Goal: Book appointment/travel/reservation

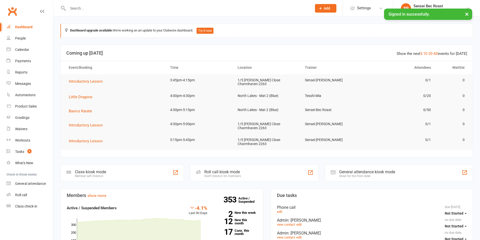
click at [115, 8] on input "text" at bounding box center [187, 8] width 242 height 7
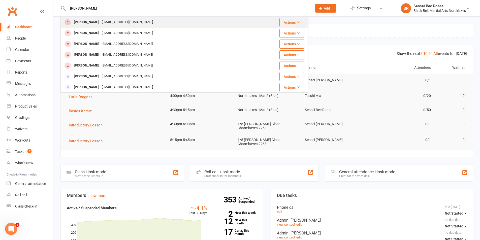
type input "[PERSON_NAME]"
click at [122, 19] on div "[EMAIL_ADDRESS][DOMAIN_NAME]" at bounding box center [127, 22] width 54 height 7
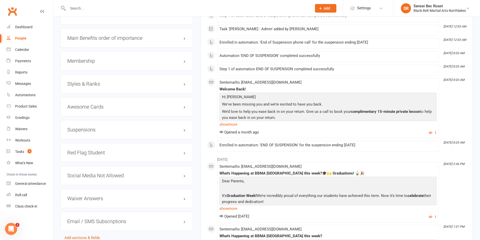
scroll to position [454, 0]
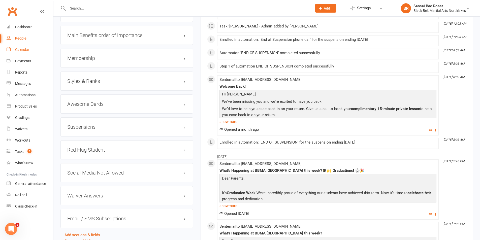
click at [21, 51] on div "Calendar" at bounding box center [22, 50] width 14 height 4
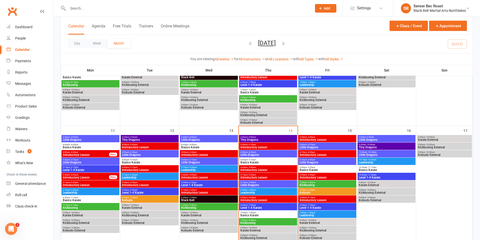
scroll to position [227, 0]
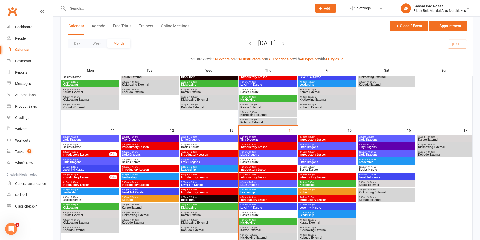
click at [272, 140] on span "Tiny Dragons" at bounding box center [268, 139] width 56 height 3
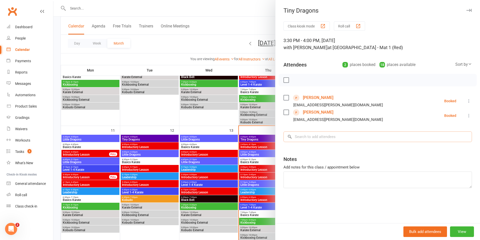
click at [321, 139] on input "search" at bounding box center [378, 137] width 189 height 11
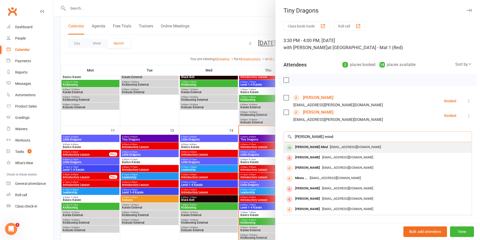
type input "[PERSON_NAME] mind"
click at [330, 147] on span "[EMAIL_ADDRESS][DOMAIN_NAME]" at bounding box center [355, 147] width 51 height 4
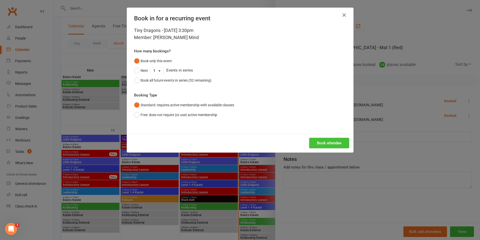
click at [324, 146] on button "Book attendee" at bounding box center [329, 143] width 40 height 11
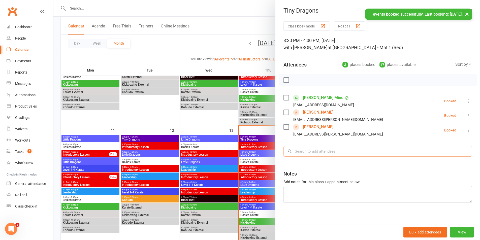
click at [324, 151] on input "search" at bounding box center [378, 151] width 189 height 11
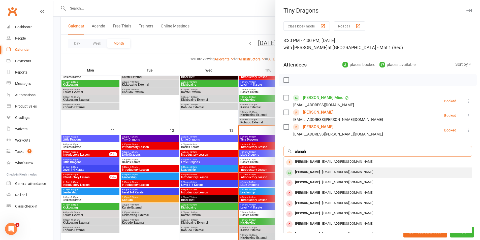
type input "alanah"
click at [324, 170] on div "[EMAIL_ADDRESS][DOMAIN_NAME]" at bounding box center [378, 172] width 184 height 7
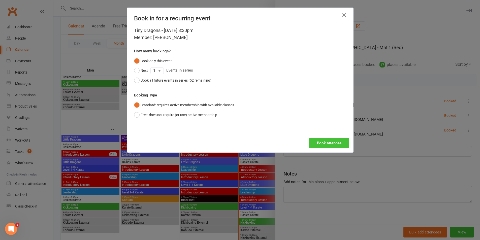
click at [323, 143] on button "Book attendee" at bounding box center [329, 143] width 40 height 11
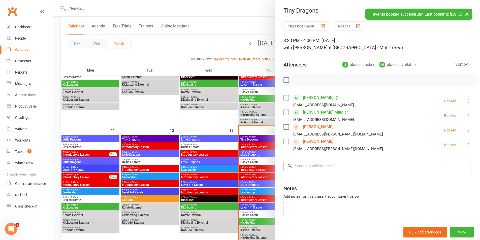
click at [320, 165] on input "search" at bounding box center [378, 166] width 189 height 11
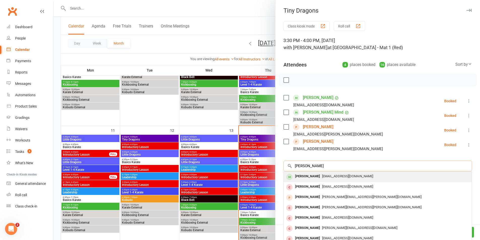
type input "[PERSON_NAME]"
click at [319, 180] on div "[PERSON_NAME] [EMAIL_ADDRESS][DOMAIN_NAME]" at bounding box center [378, 177] width 188 height 10
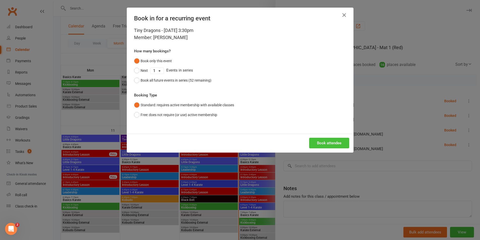
click at [323, 144] on button "Book attendee" at bounding box center [329, 143] width 40 height 11
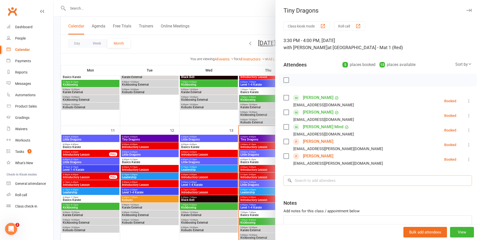
click at [310, 180] on input "search" at bounding box center [378, 180] width 189 height 11
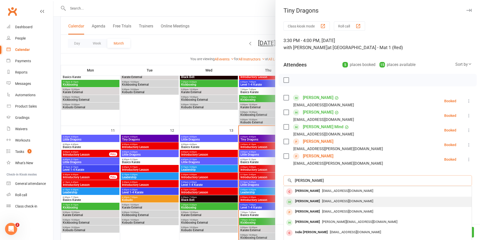
type input "[PERSON_NAME]"
click at [322, 203] on span "[EMAIL_ADDRESS][DOMAIN_NAME]" at bounding box center [347, 201] width 51 height 4
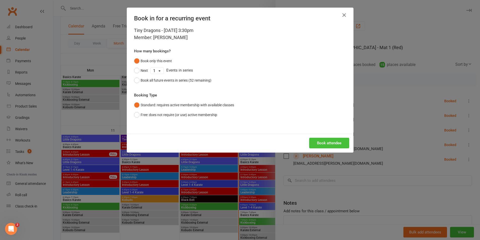
click at [313, 140] on button "Book attendee" at bounding box center [329, 143] width 40 height 11
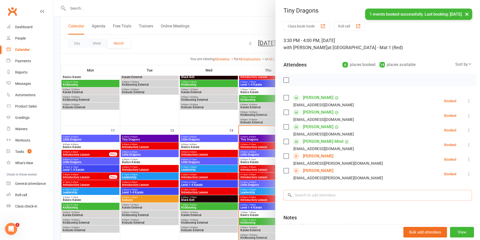
click at [335, 198] on input "search" at bounding box center [378, 195] width 189 height 11
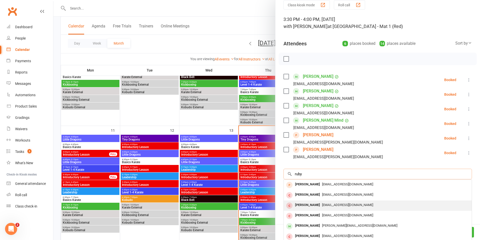
scroll to position [48, 0]
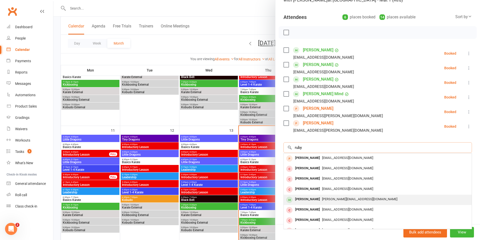
type input "ruby"
click at [323, 198] on span "[PERSON_NAME][EMAIL_ADDRESS][DOMAIN_NAME]" at bounding box center [359, 199] width 75 height 4
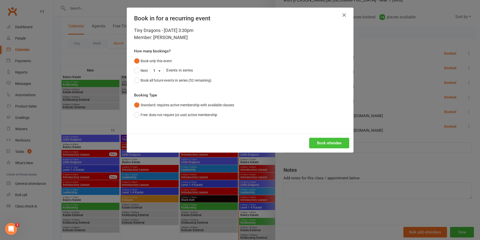
click at [313, 145] on button "Book attendee" at bounding box center [329, 143] width 40 height 11
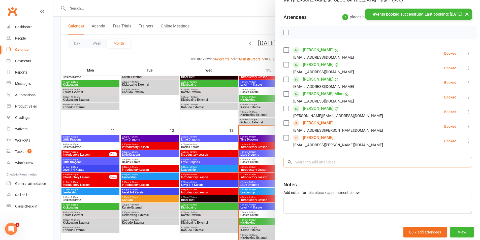
click at [326, 161] on input "search" at bounding box center [378, 162] width 189 height 11
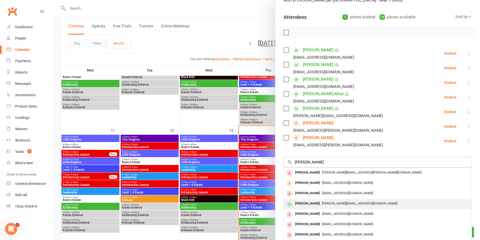
type input "[PERSON_NAME]"
click at [327, 201] on div "[PERSON_NAME][EMAIL_ADDRESS][DOMAIN_NAME]" at bounding box center [378, 203] width 184 height 7
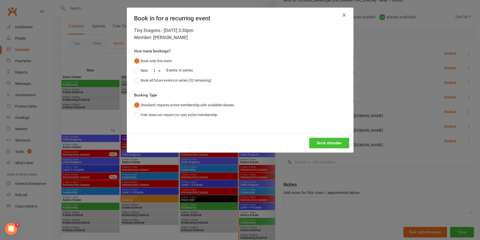
click at [333, 144] on button "Book attendee" at bounding box center [329, 143] width 40 height 11
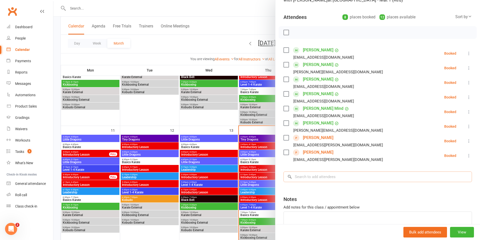
click at [325, 176] on input "search" at bounding box center [378, 177] width 189 height 11
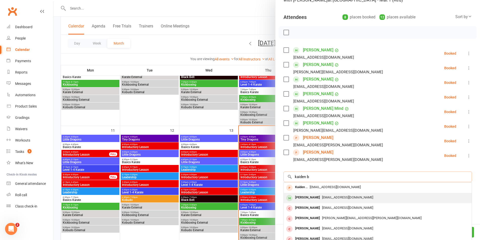
type input "kaiden b"
click at [322, 196] on span "[EMAIL_ADDRESS][DOMAIN_NAME]" at bounding box center [347, 198] width 51 height 4
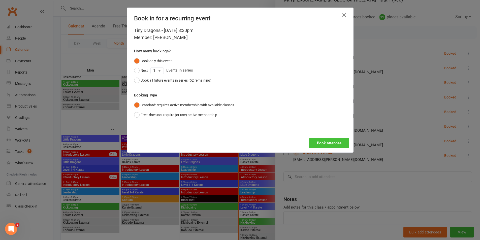
click at [332, 147] on button "Book attendee" at bounding box center [329, 143] width 40 height 11
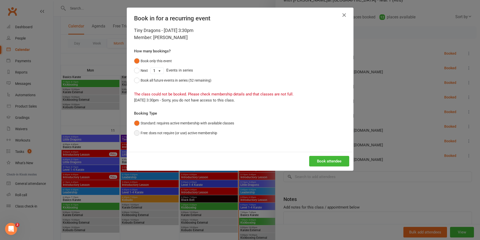
click at [184, 136] on button "Free: does not require (or use) active membership" at bounding box center [175, 133] width 83 height 10
click at [331, 158] on button "Book attendee" at bounding box center [329, 161] width 40 height 11
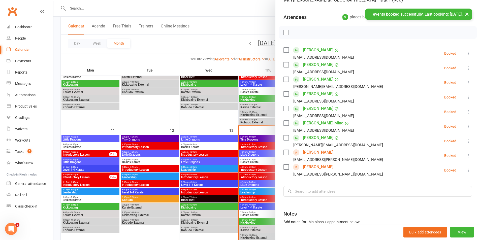
click at [285, 34] on label at bounding box center [286, 32] width 5 height 5
click at [295, 32] on icon "button" at bounding box center [298, 33] width 6 height 6
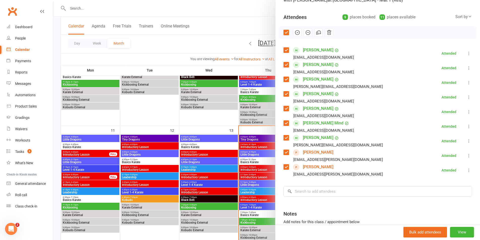
click at [253, 155] on div at bounding box center [266, 120] width 427 height 240
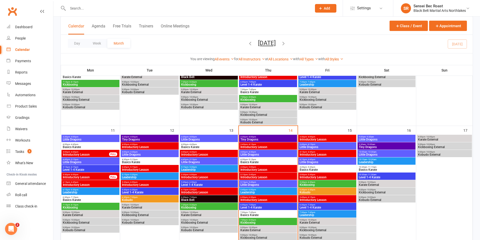
click at [253, 155] on span "Little Dragons" at bounding box center [268, 154] width 56 height 3
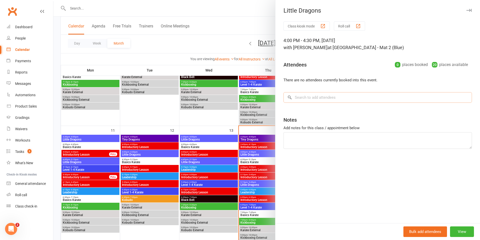
click at [307, 98] on input "search" at bounding box center [378, 97] width 189 height 11
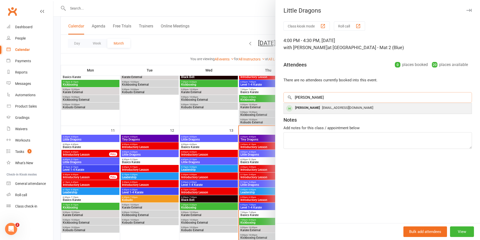
type input "[PERSON_NAME]"
click at [311, 109] on div "[PERSON_NAME]" at bounding box center [307, 107] width 29 height 7
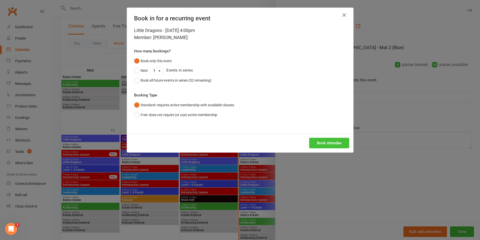
click at [317, 141] on button "Book attendee" at bounding box center [329, 143] width 40 height 11
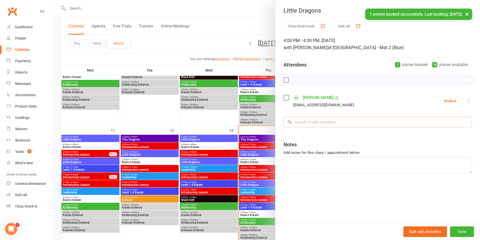
click at [315, 125] on input "search" at bounding box center [378, 122] width 189 height 11
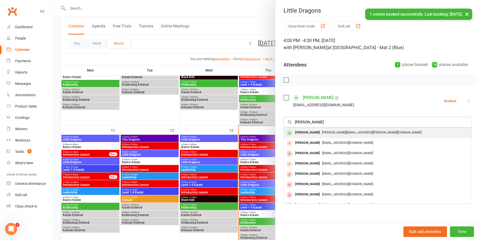
type input "[PERSON_NAME]"
click at [322, 133] on span "[PERSON_NAME][EMAIL_ADDRESS][PERSON_NAME][DOMAIN_NAME]" at bounding box center [372, 133] width 100 height 4
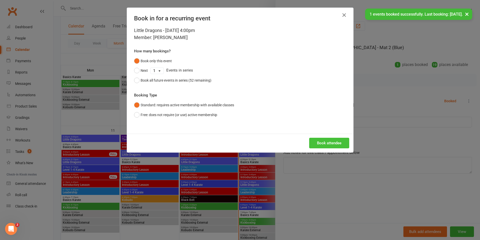
click at [323, 143] on button "Book attendee" at bounding box center [329, 143] width 40 height 11
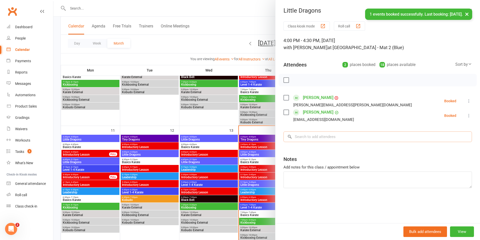
click at [322, 138] on input "search" at bounding box center [378, 137] width 189 height 11
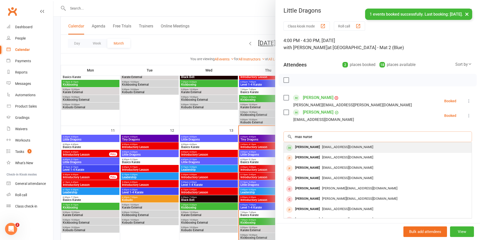
type input "max nurse"
click at [323, 147] on span "[EMAIL_ADDRESS][DOMAIN_NAME]" at bounding box center [347, 147] width 51 height 4
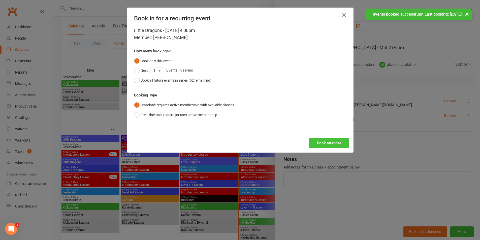
click at [324, 141] on button "Book attendee" at bounding box center [329, 143] width 40 height 11
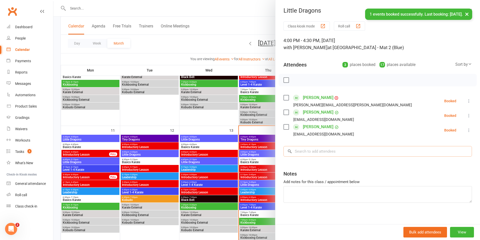
click at [323, 152] on input "search" at bounding box center [378, 151] width 189 height 11
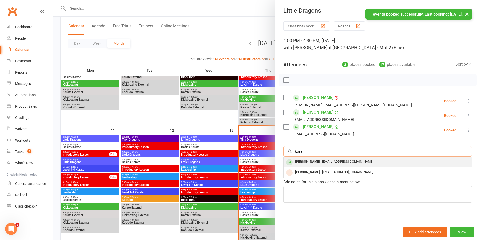
type input "kora"
click at [322, 163] on span "[EMAIL_ADDRESS][DOMAIN_NAME]" at bounding box center [347, 162] width 51 height 4
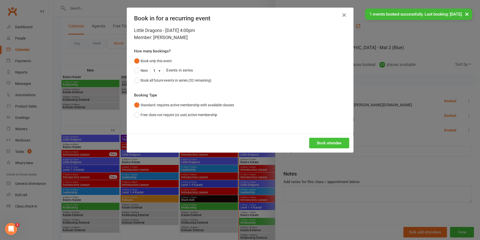
click at [321, 143] on button "Book attendee" at bounding box center [329, 143] width 40 height 11
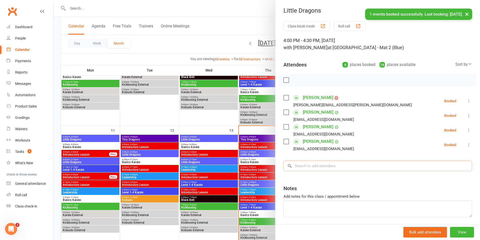
click at [315, 169] on input "search" at bounding box center [378, 166] width 189 height 11
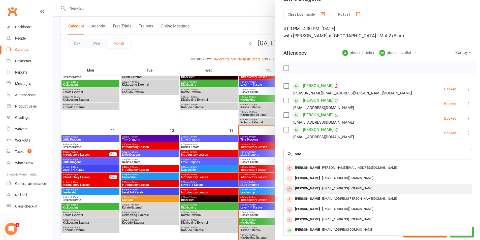
scroll to position [18, 0]
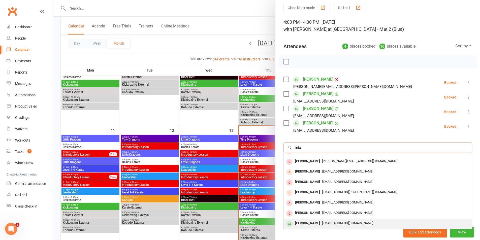
type input "mia"
click at [322, 225] on span "[EMAIL_ADDRESS][DOMAIN_NAME]" at bounding box center [347, 223] width 51 height 4
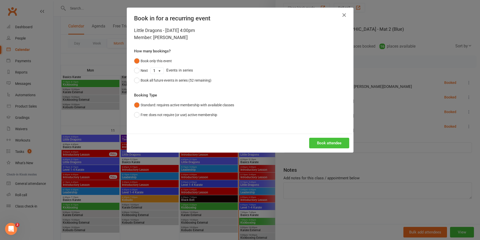
click at [323, 147] on button "Book attendee" at bounding box center [329, 143] width 40 height 11
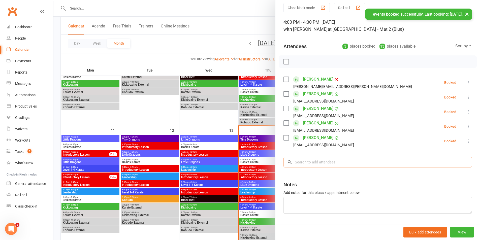
click at [317, 161] on input "search" at bounding box center [378, 162] width 189 height 11
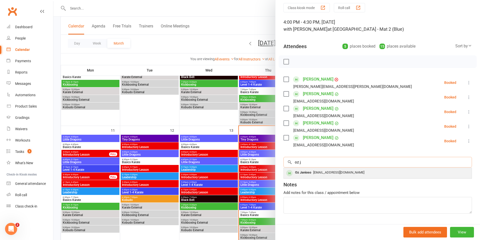
type input "oz j"
click at [322, 173] on span "[EMAIL_ADDRESS][DOMAIN_NAME]" at bounding box center [338, 173] width 51 height 4
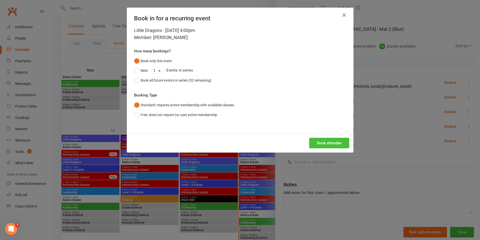
click at [324, 146] on button "Book attendee" at bounding box center [329, 143] width 40 height 11
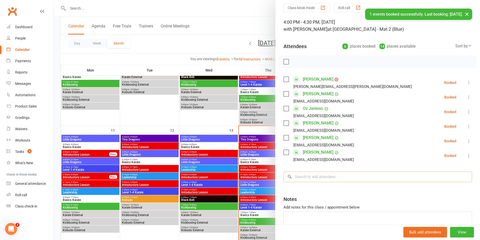
click at [318, 178] on input "search" at bounding box center [378, 177] width 189 height 11
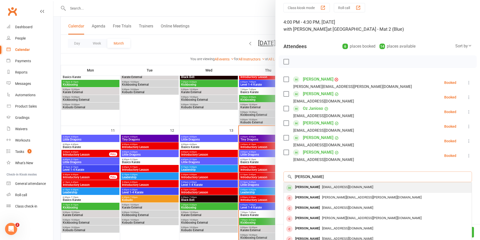
type input "[PERSON_NAME]"
click at [322, 186] on span "[EMAIL_ADDRESS][DOMAIN_NAME]" at bounding box center [347, 187] width 51 height 4
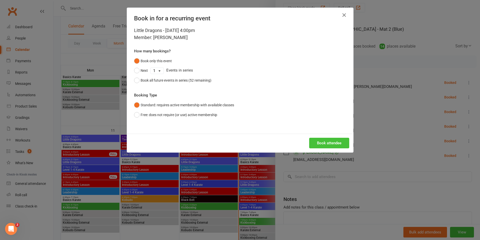
click at [322, 142] on button "Book attendee" at bounding box center [329, 143] width 40 height 11
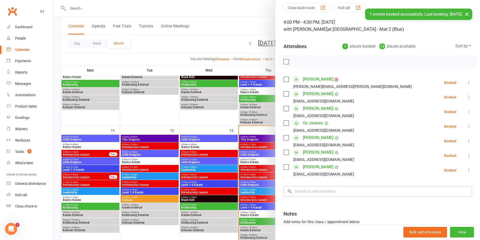
drag, startPoint x: 310, startPoint y: 191, endPoint x: 312, endPoint y: 190, distance: 2.7
click at [311, 191] on input "search" at bounding box center [378, 191] width 189 height 11
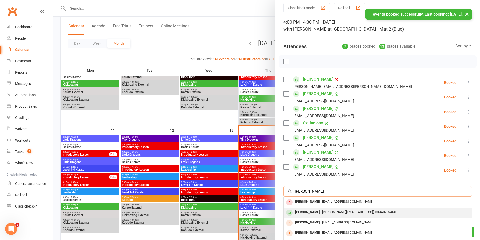
type input "[PERSON_NAME]"
click at [322, 213] on span "[PERSON_NAME][EMAIL_ADDRESS][DOMAIN_NAME]" at bounding box center [359, 212] width 75 height 4
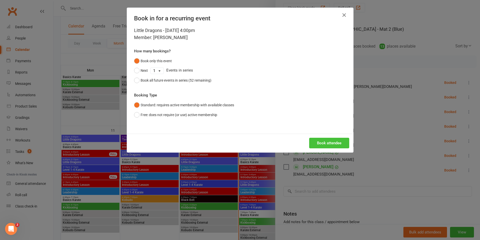
click at [325, 145] on button "Book attendee" at bounding box center [329, 143] width 40 height 11
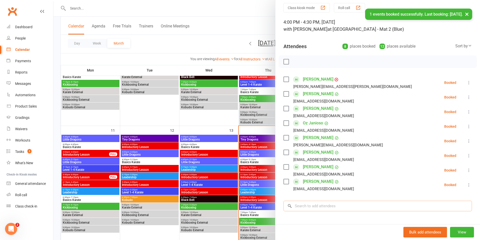
click at [318, 205] on input "search" at bounding box center [378, 206] width 189 height 11
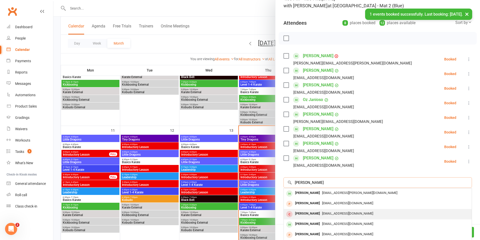
scroll to position [69, 0]
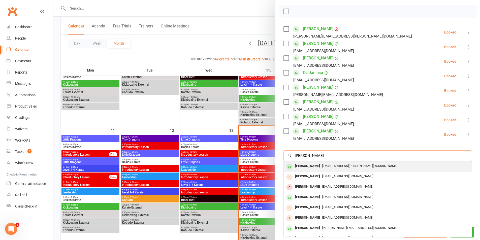
type input "[PERSON_NAME]"
click at [325, 167] on span "[EMAIL_ADDRESS][PERSON_NAME][DOMAIN_NAME]" at bounding box center [359, 166] width 75 height 4
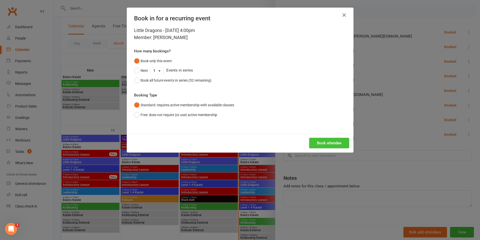
click at [321, 142] on button "Book attendee" at bounding box center [329, 143] width 40 height 11
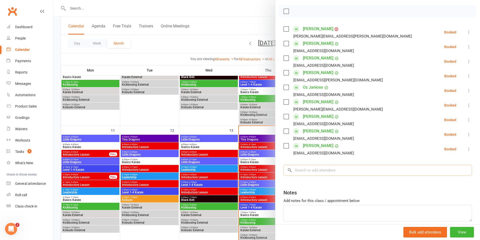
click at [349, 168] on input "search" at bounding box center [378, 170] width 189 height 11
click at [362, 174] on input "search" at bounding box center [378, 170] width 189 height 11
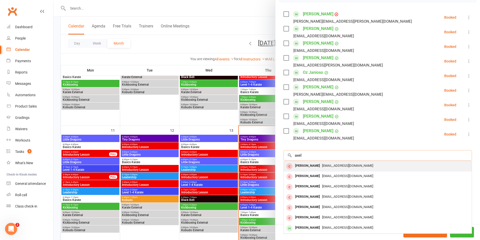
scroll to position [91, 0]
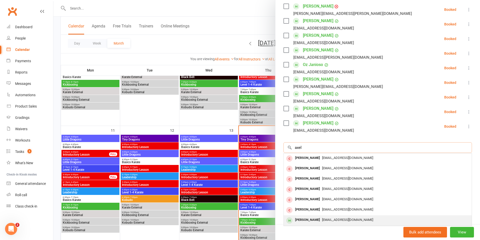
type input "axel"
click at [342, 220] on span "[EMAIL_ADDRESS][DOMAIN_NAME]" at bounding box center [347, 220] width 51 height 4
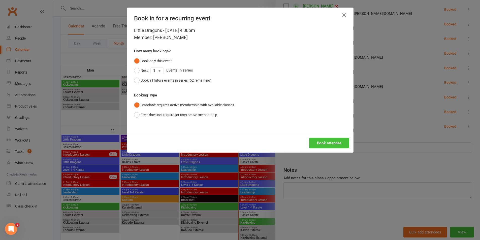
click at [334, 143] on button "Book attendee" at bounding box center [329, 143] width 40 height 11
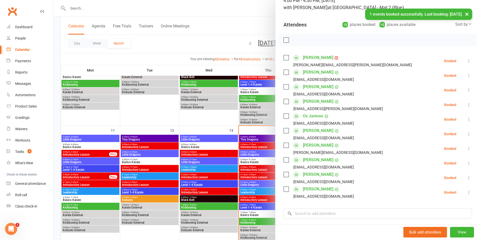
scroll to position [0, 0]
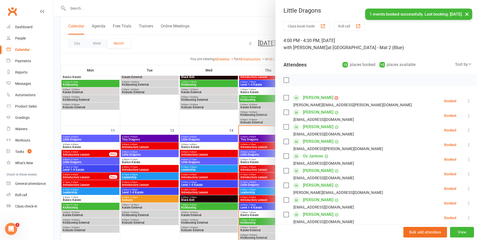
click at [286, 80] on label at bounding box center [286, 80] width 5 height 5
click at [297, 81] on icon "button" at bounding box center [298, 80] width 6 height 6
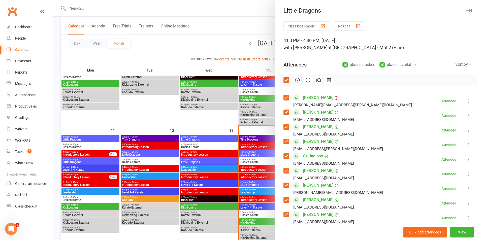
click at [252, 163] on div at bounding box center [266, 120] width 427 height 240
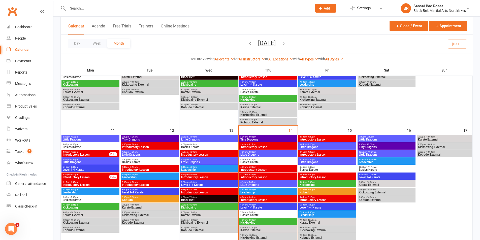
click at [268, 154] on span "Little Dragons" at bounding box center [268, 154] width 56 height 3
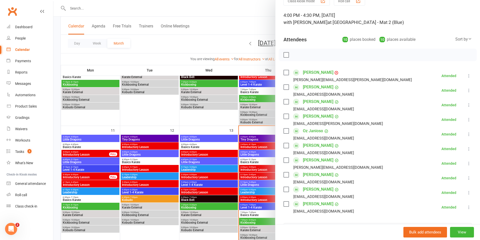
scroll to position [50, 0]
